Goal: Navigation & Orientation: Find specific page/section

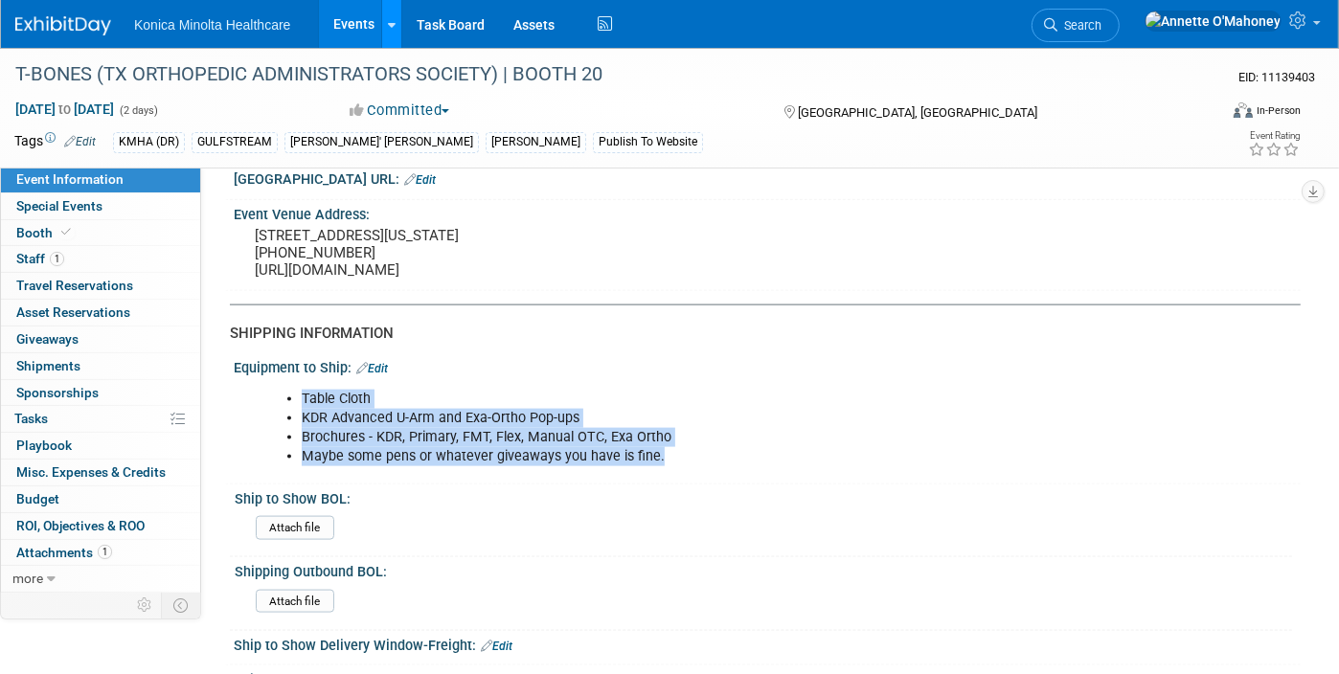
click at [385, 23] on link at bounding box center [391, 24] width 20 height 48
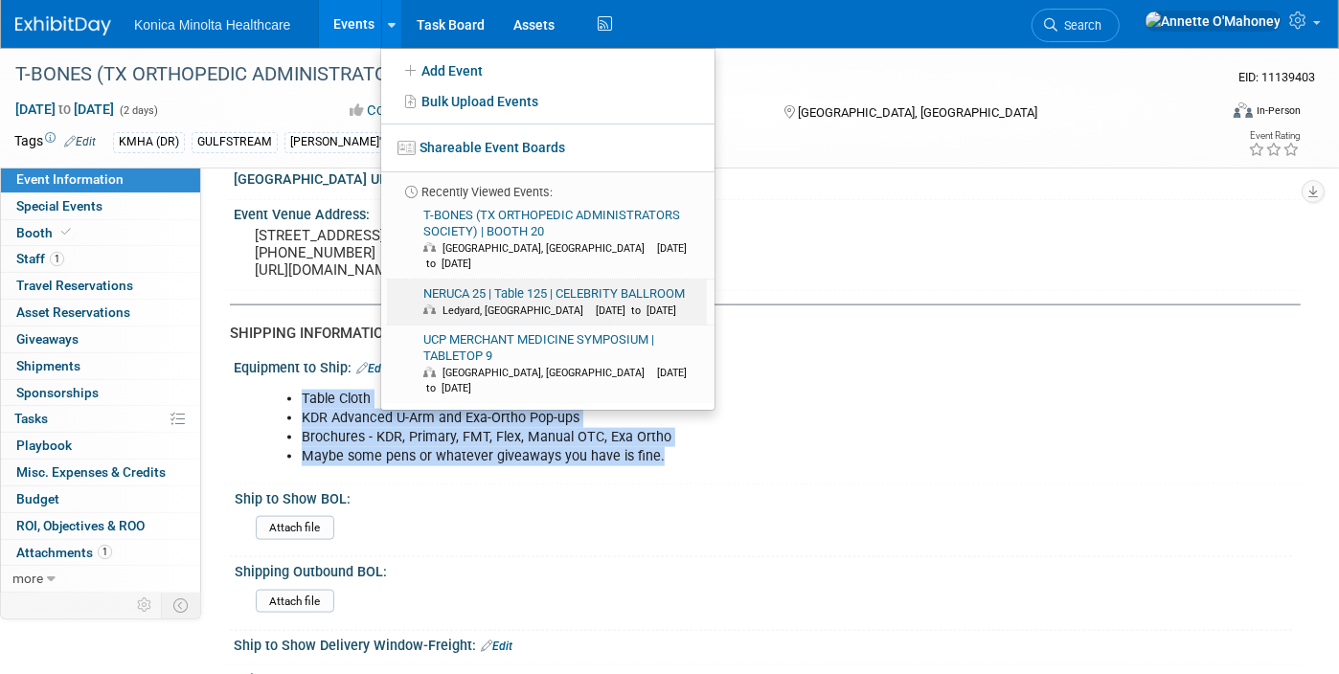
click at [466, 280] on link "NERUCA 25 | Table 125 | CELEBRITY BALLROOM Ledyard, CT Sep 28, 2025 to Sep 30, …" at bounding box center [547, 303] width 320 height 46
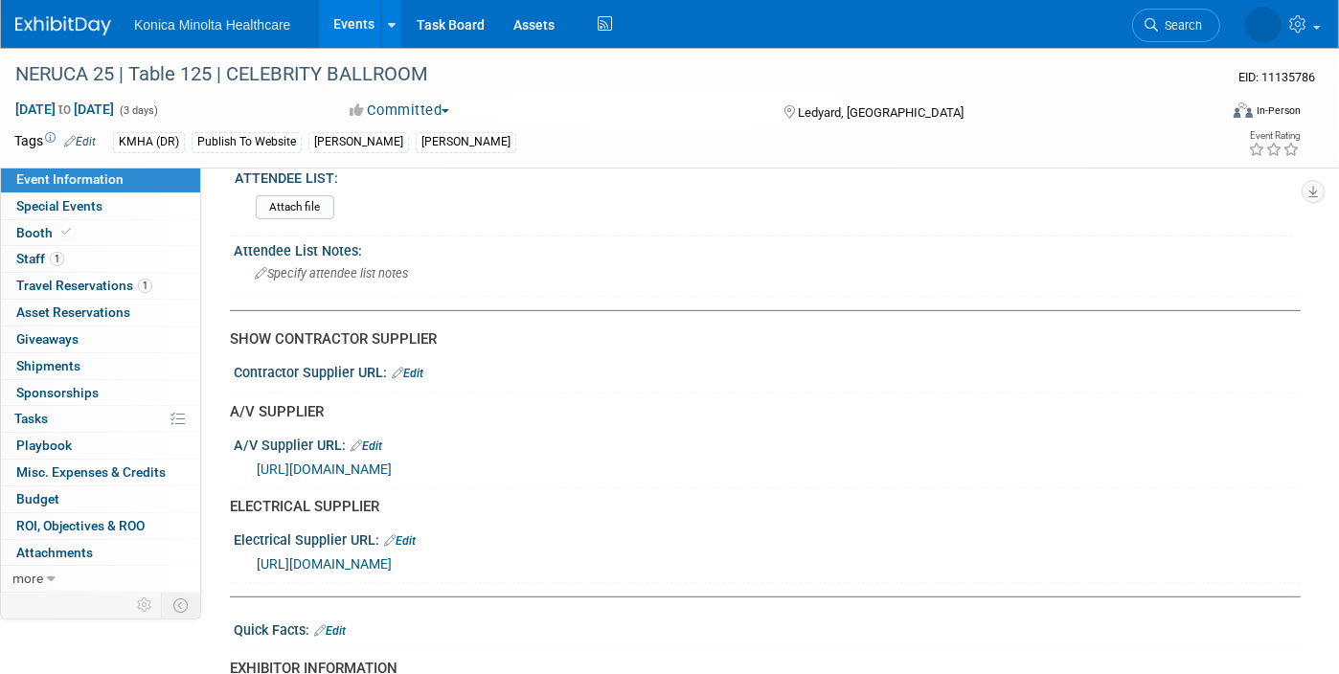
scroll to position [599, 0]
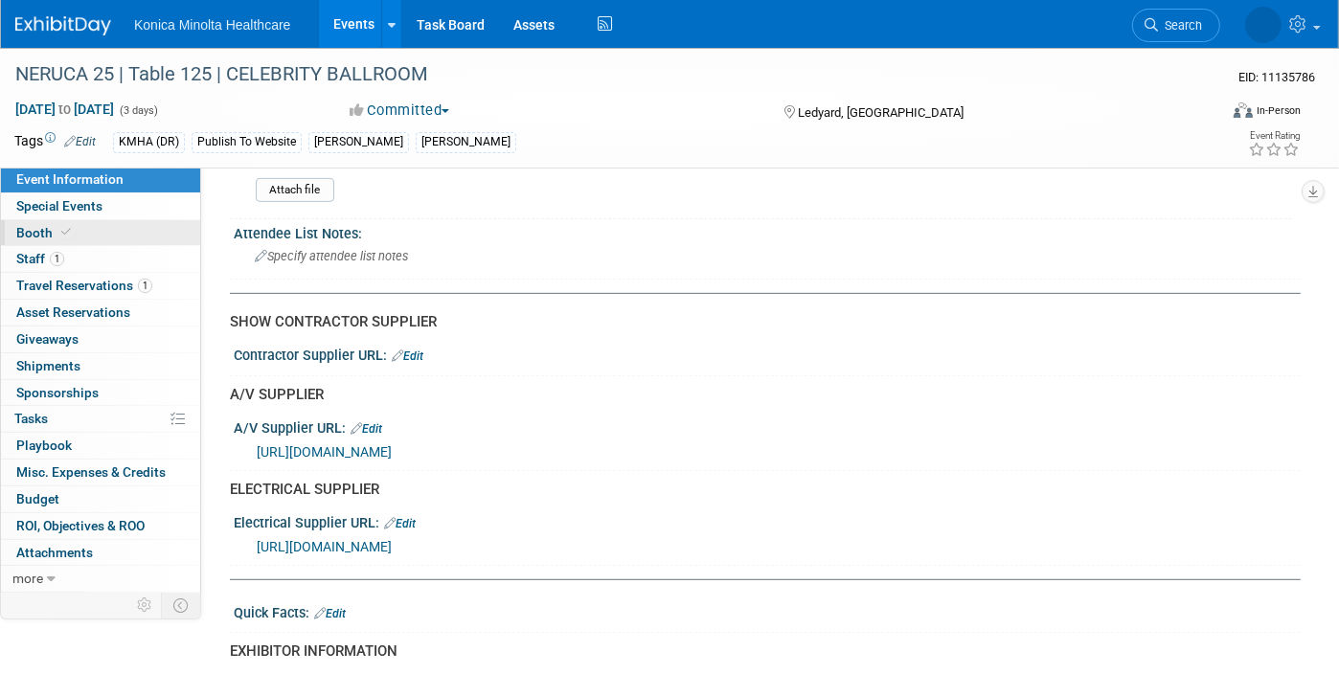
click at [89, 225] on link "Booth" at bounding box center [100, 233] width 199 height 26
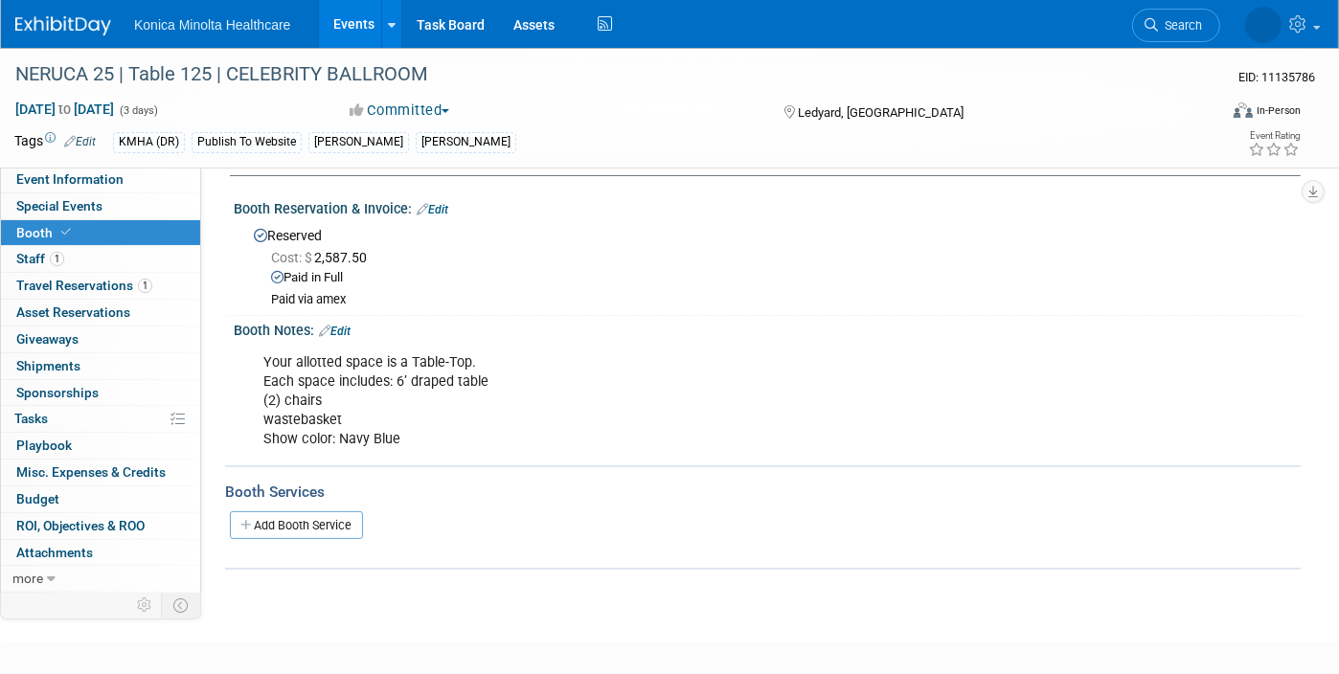
scroll to position [4, 0]
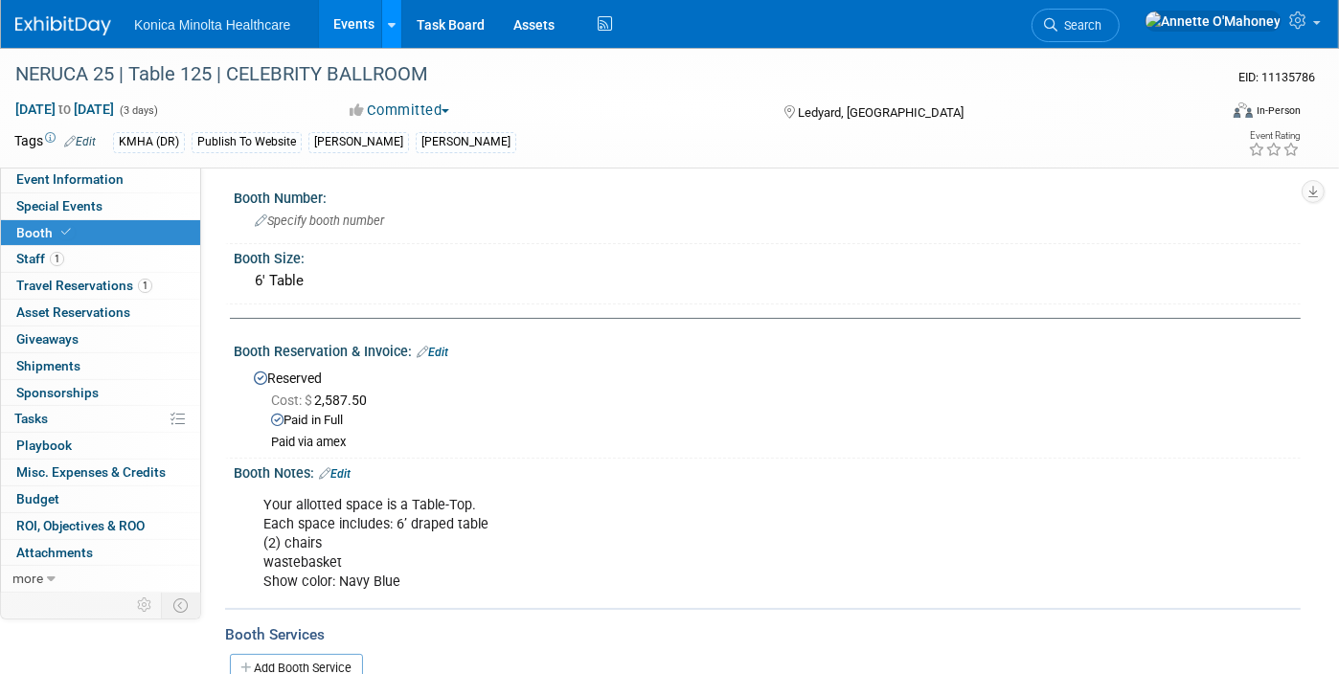
click at [383, 18] on link at bounding box center [391, 24] width 20 height 48
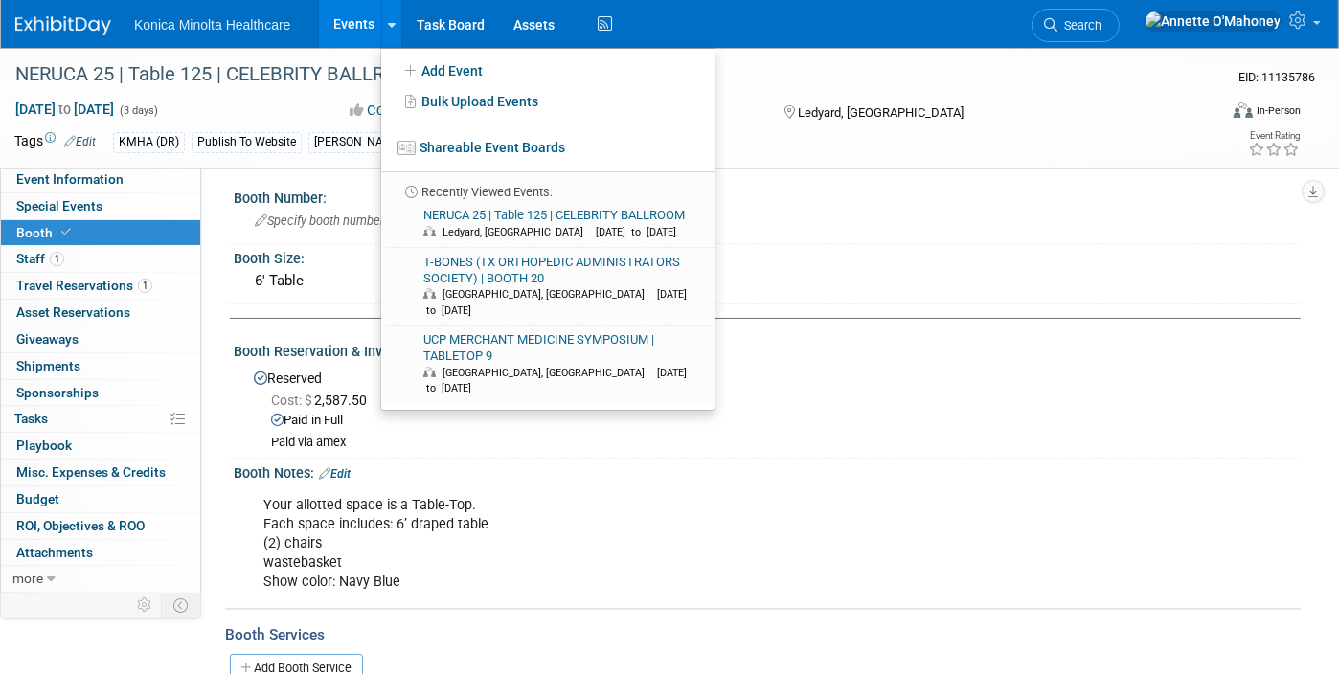
click at [360, 17] on link "Events" at bounding box center [354, 24] width 70 height 48
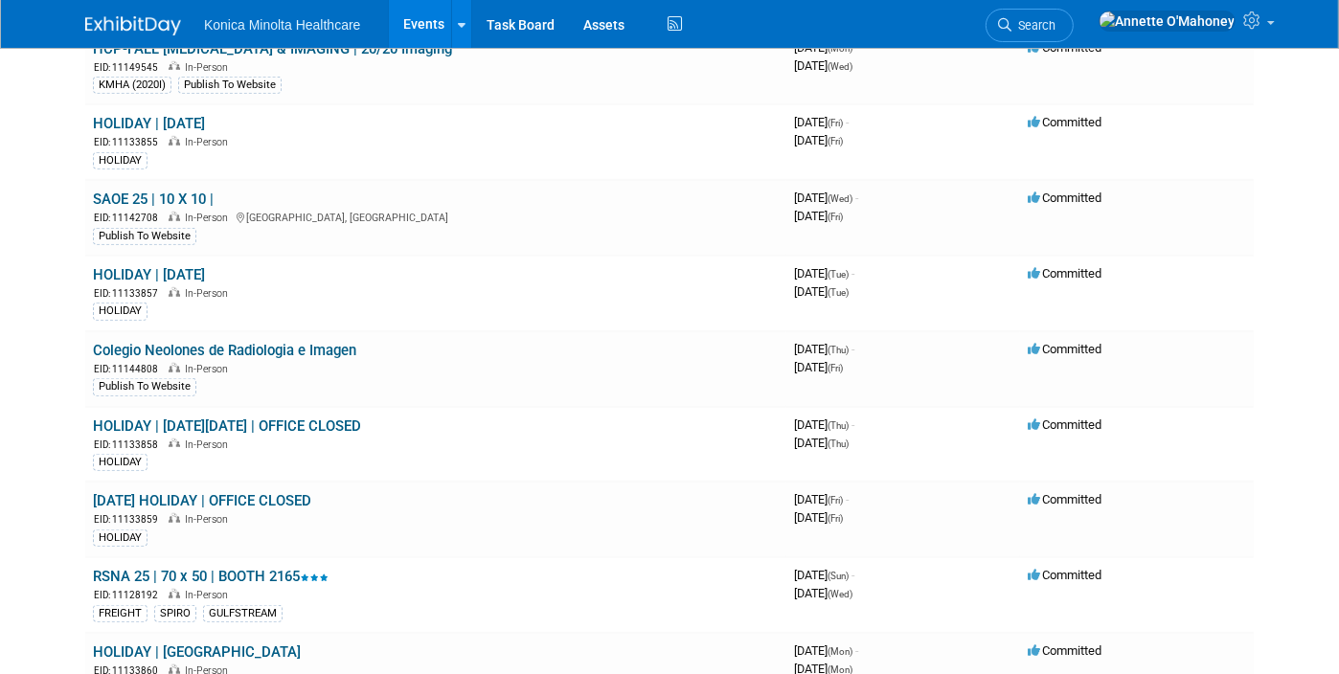
scroll to position [958, 0]
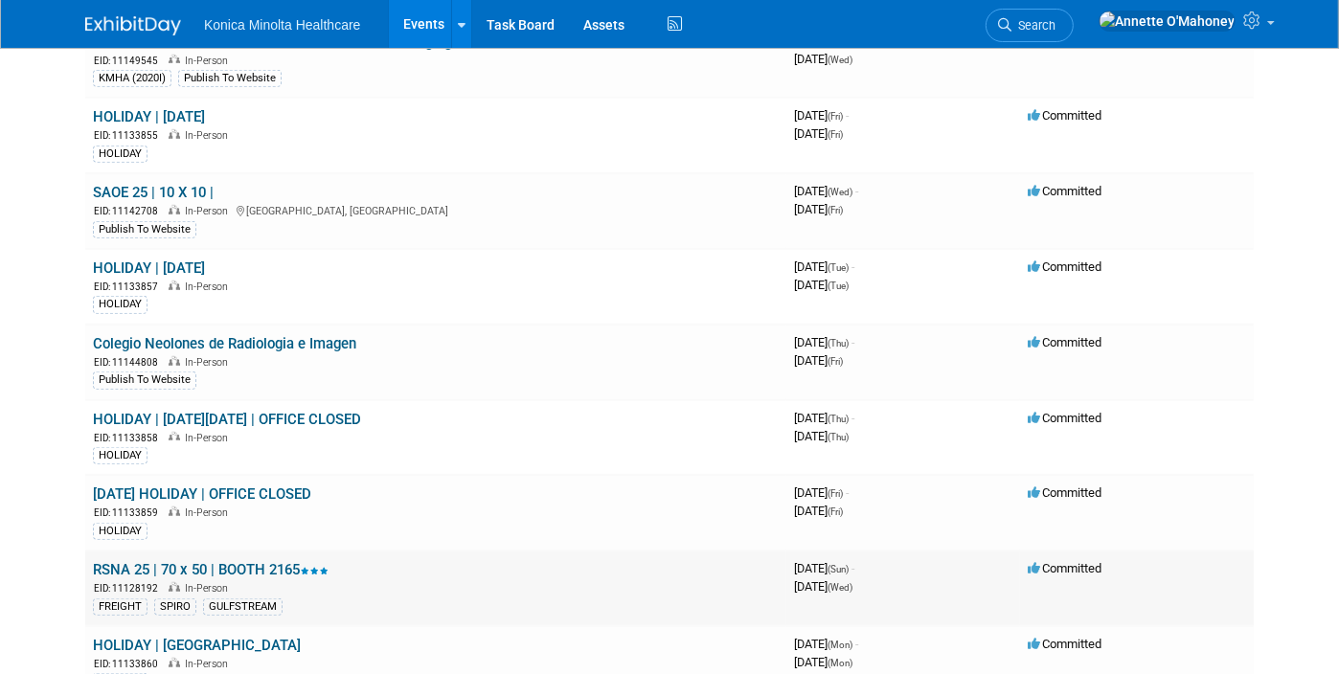
click at [262, 561] on link "RSNA 25 | 70 x 50 | BOOTH 2165" at bounding box center [211, 569] width 236 height 17
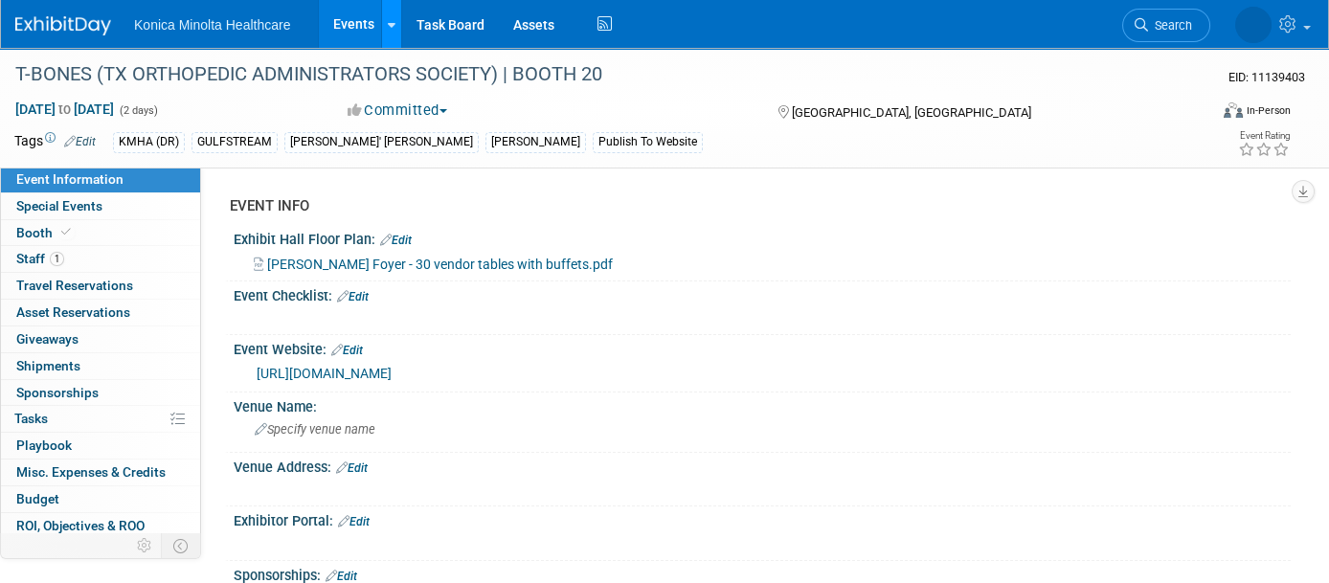
click at [388, 21] on icon at bounding box center [392, 25] width 8 height 12
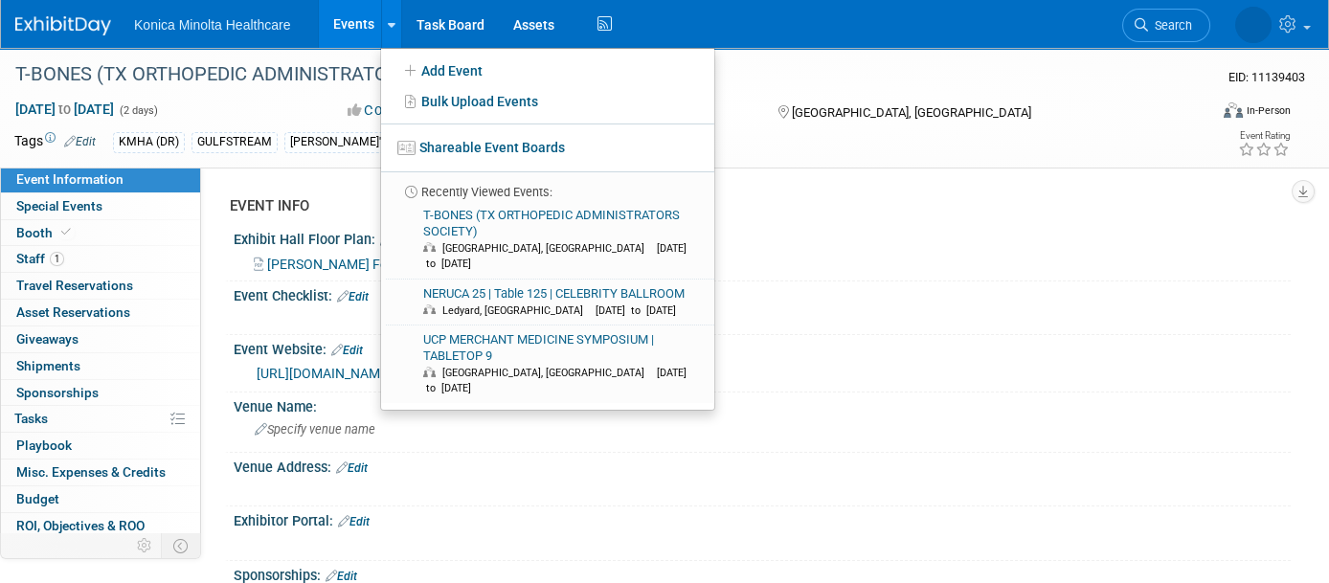
click at [341, 19] on link "Events" at bounding box center [354, 24] width 70 height 48
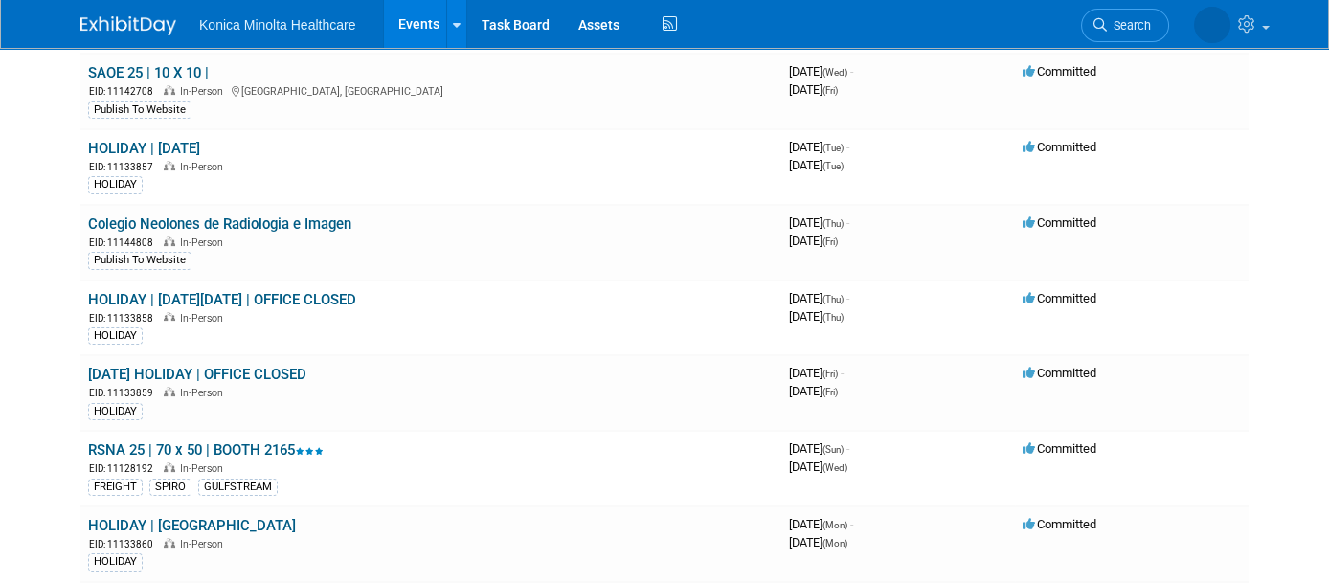
scroll to position [1197, 0]
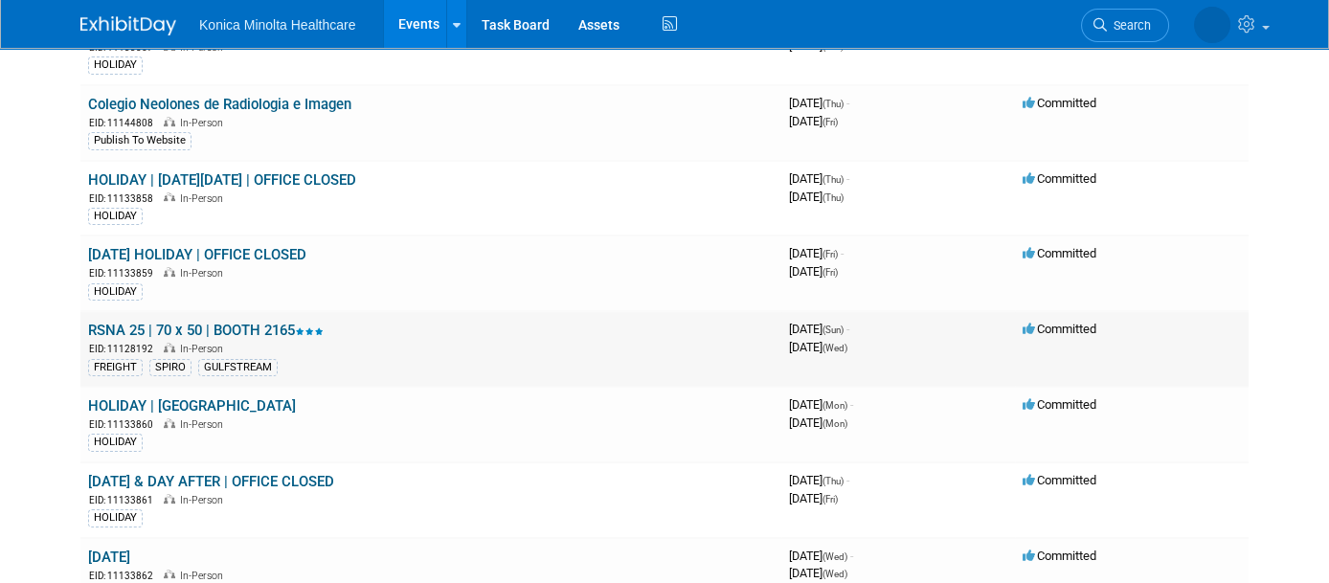
click at [269, 322] on link "RSNA 25 | 70 x 50 | BOOTH 2165" at bounding box center [206, 330] width 236 height 17
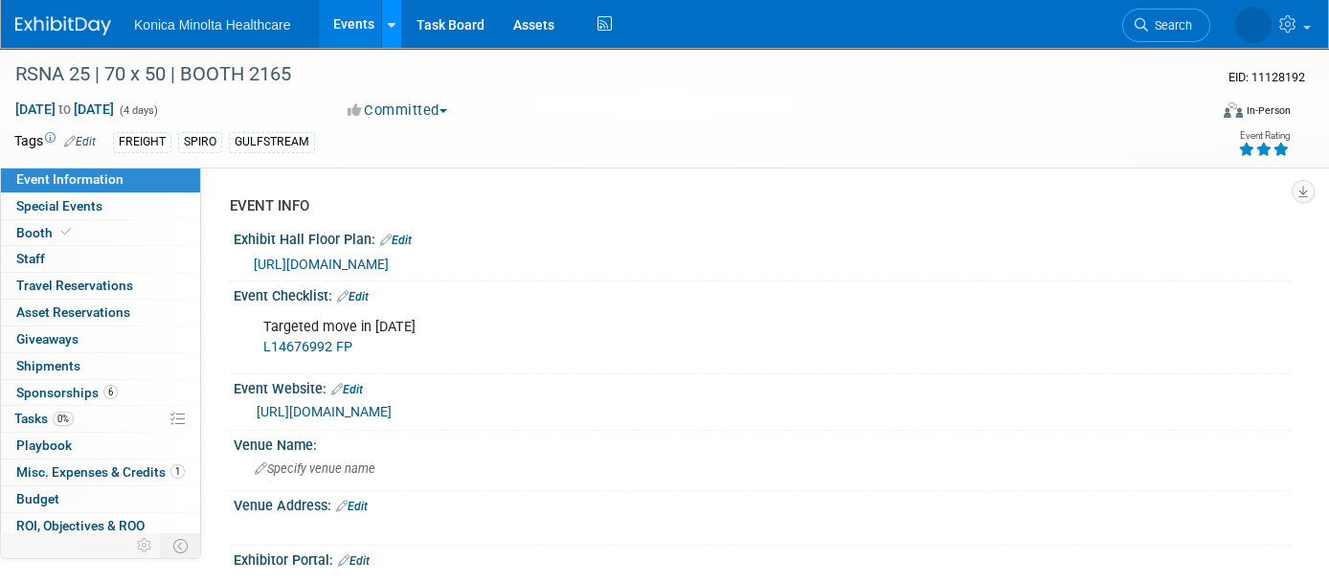
click at [388, 21] on icon at bounding box center [392, 25] width 8 height 12
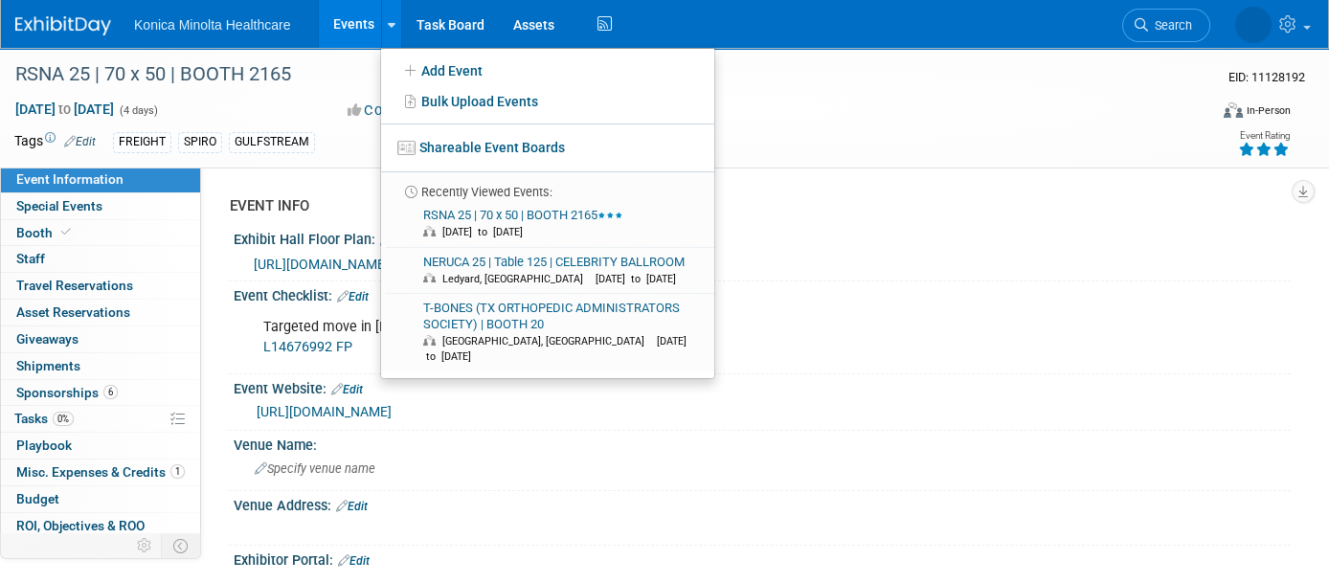
click at [351, 21] on link "Events" at bounding box center [354, 24] width 70 height 48
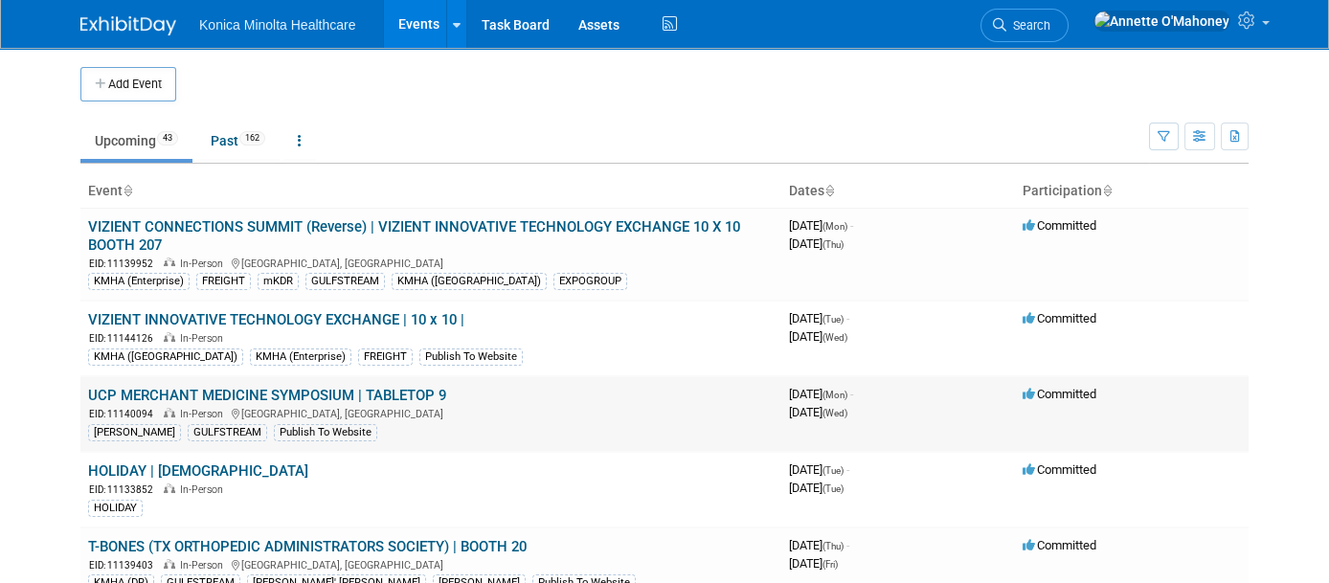
click at [395, 388] on link "UCP MERCHANT MEDICINE SYMPOSIUM | TABLETOP 9" at bounding box center [267, 395] width 358 height 17
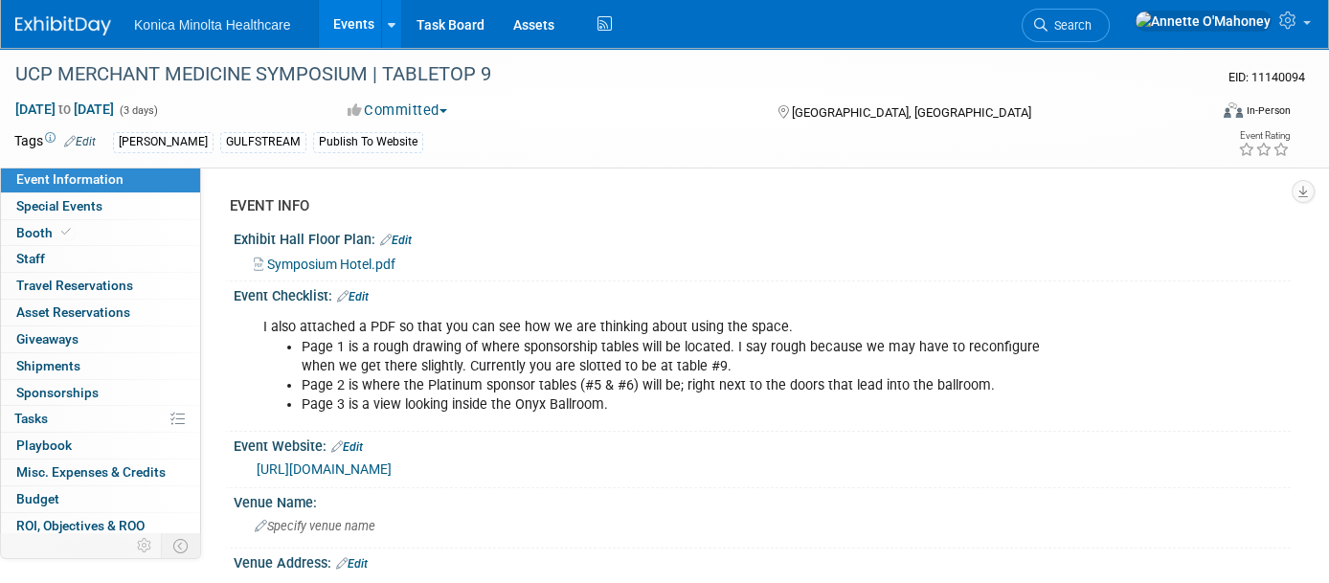
click at [392, 466] on link "[URL][DOMAIN_NAME]" at bounding box center [324, 469] width 135 height 15
